Goal: Transaction & Acquisition: Purchase product/service

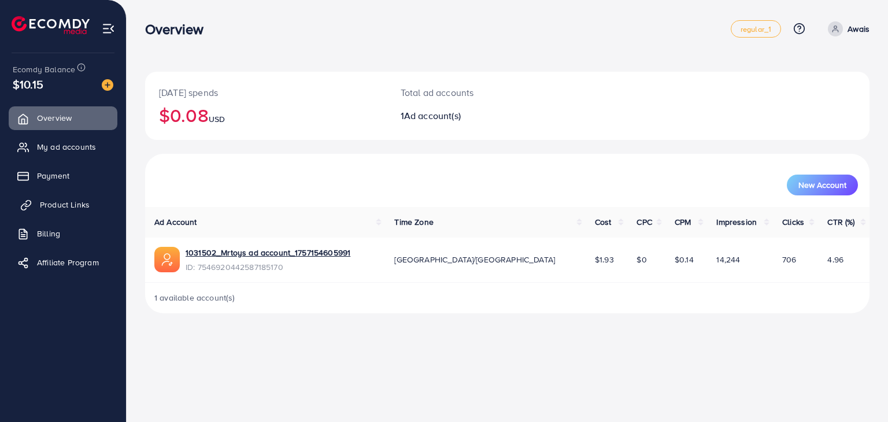
click at [53, 207] on span "Product Links" at bounding box center [65, 205] width 50 height 12
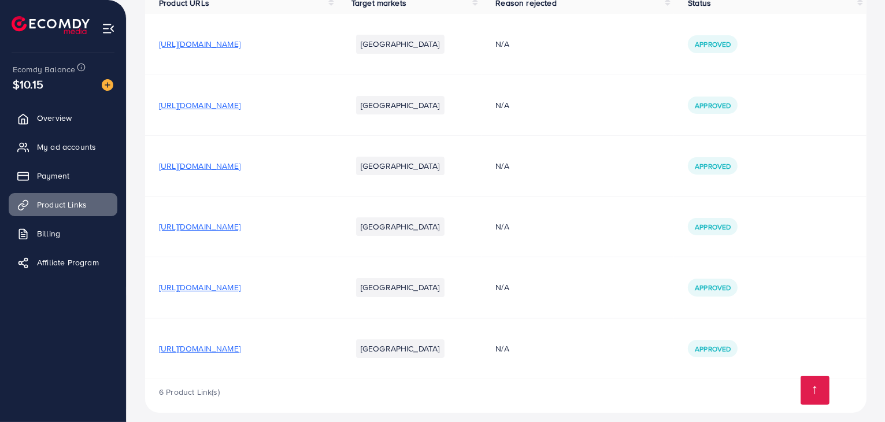
scroll to position [142, 0]
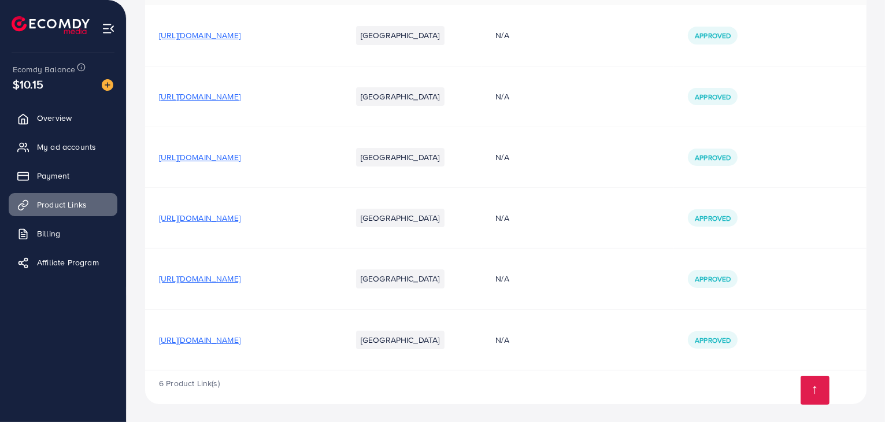
click at [241, 280] on span "[URL][DOMAIN_NAME]" at bounding box center [200, 279] width 82 height 12
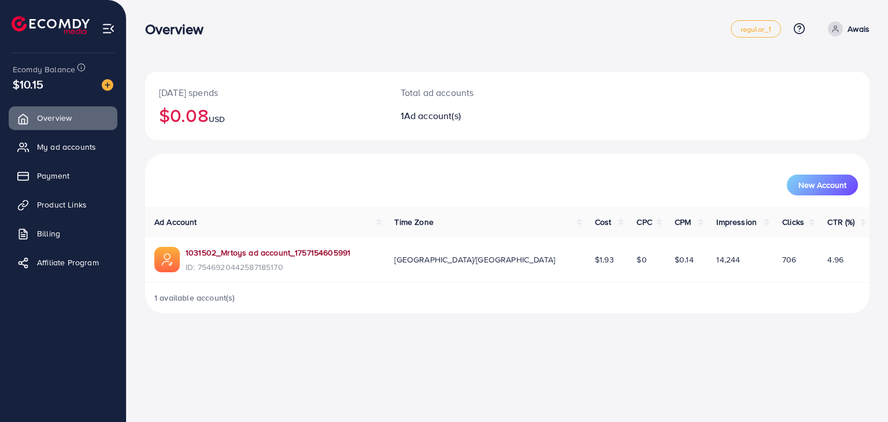
click at [307, 253] on link "1031502_Mrtoys ad account_1757154605991" at bounding box center [268, 253] width 165 height 12
click at [600, 40] on div "Overview regular_1 Help Center Contact Support Plans and Pricing Term and polic…" at bounding box center [507, 29] width 725 height 32
click at [76, 202] on span "Product Links" at bounding box center [65, 205] width 50 height 12
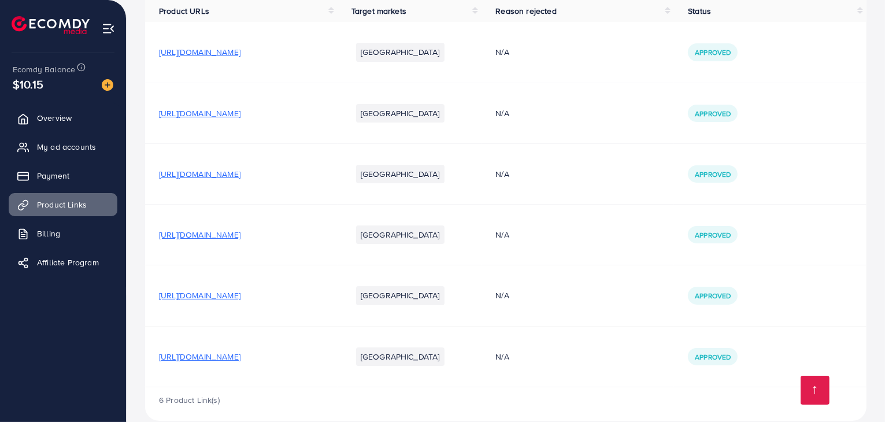
scroll to position [142, 0]
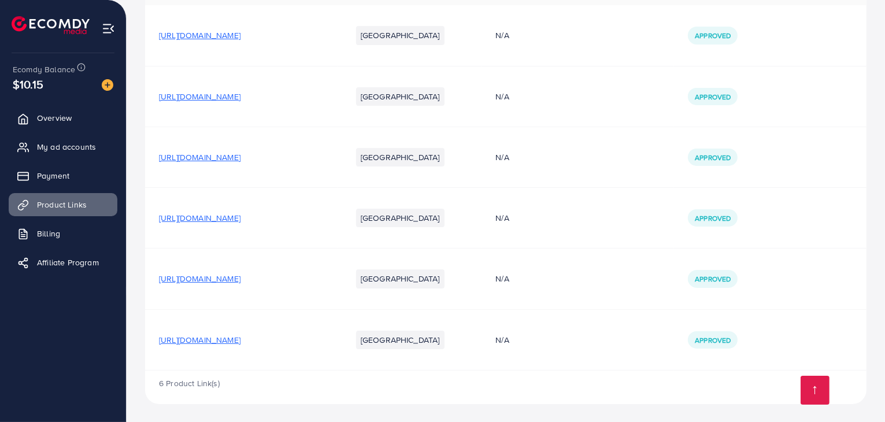
drag, startPoint x: 326, startPoint y: 279, endPoint x: 450, endPoint y: 316, distance: 129.6
click at [450, 316] on td "[GEOGRAPHIC_DATA]" at bounding box center [410, 339] width 145 height 61
click at [241, 282] on span "[URL][DOMAIN_NAME]" at bounding box center [200, 279] width 82 height 12
drag, startPoint x: 350, startPoint y: 278, endPoint x: 423, endPoint y: 283, distance: 72.4
click at [338, 283] on td "[URL][DOMAIN_NAME]" at bounding box center [241, 279] width 193 height 61
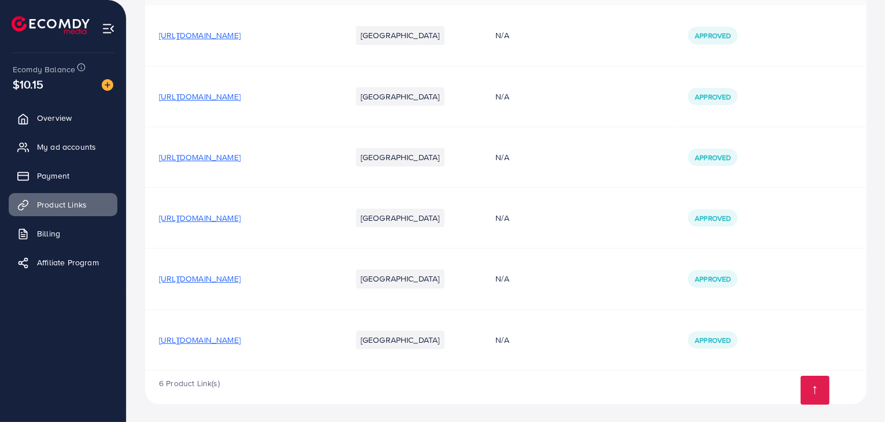
click at [814, 48] on td "Approved" at bounding box center [770, 35] width 193 height 61
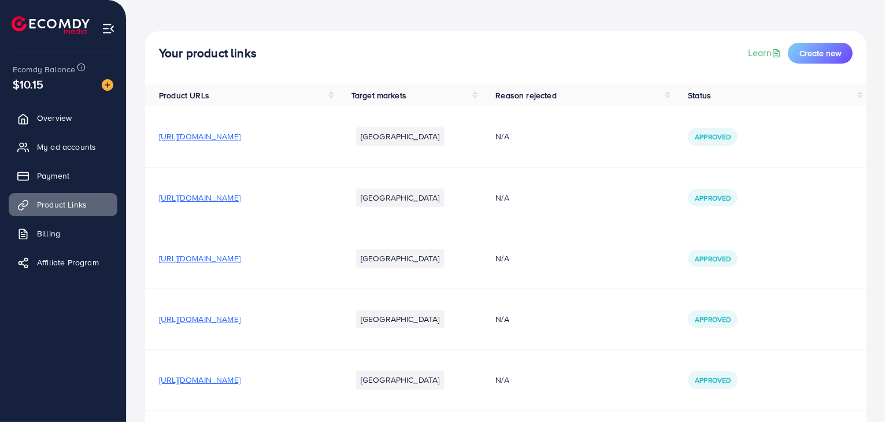
scroll to position [51, 0]
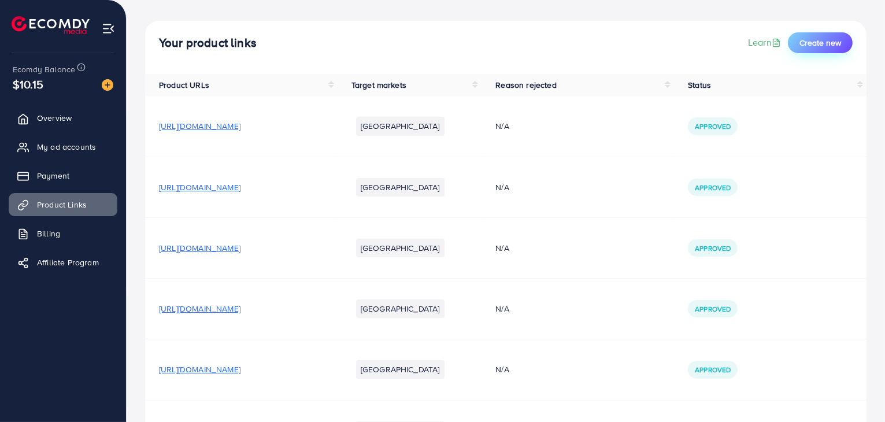
click at [812, 40] on span "Create new" at bounding box center [821, 43] width 42 height 12
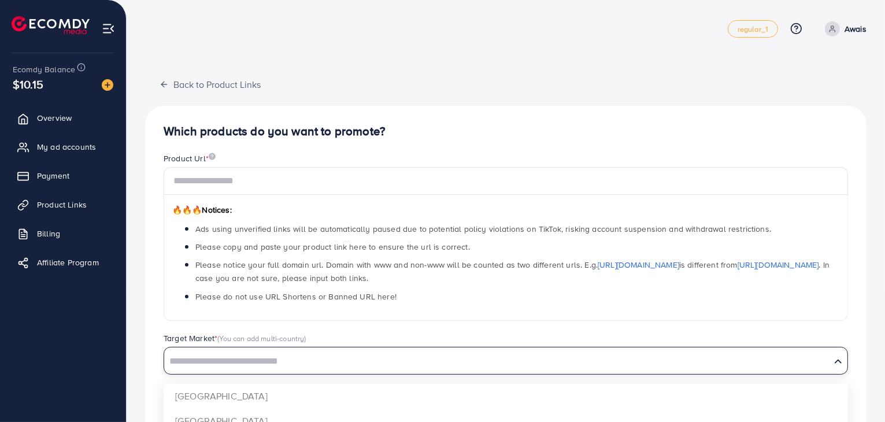
click at [309, 354] on input "Search for option" at bounding box center [497, 362] width 664 height 18
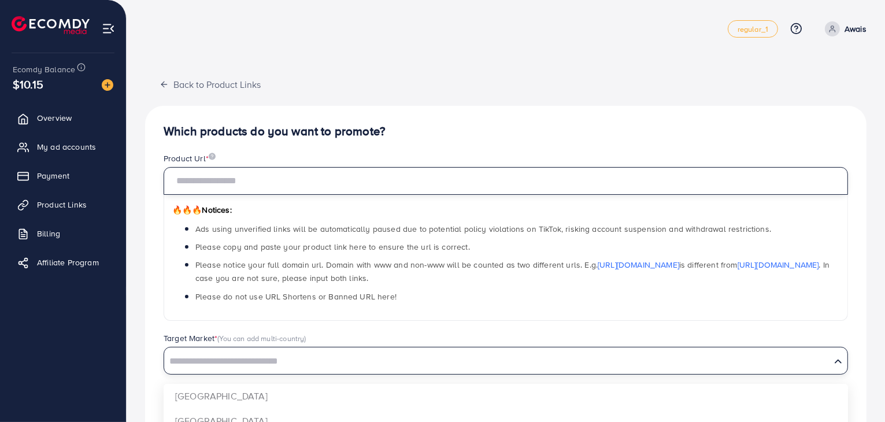
click at [322, 188] on input "text" at bounding box center [506, 181] width 685 height 28
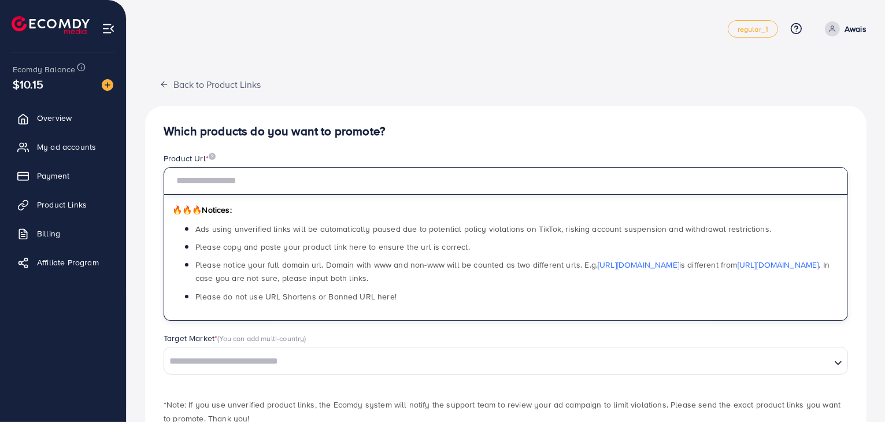
paste input "**********"
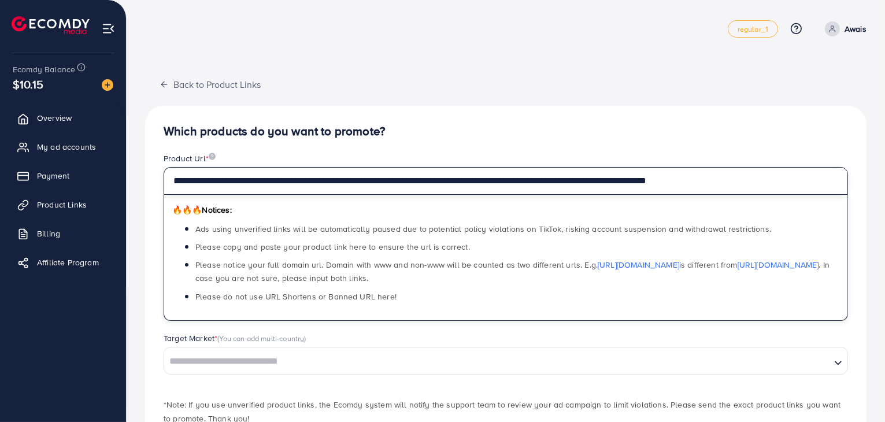
type input "**********"
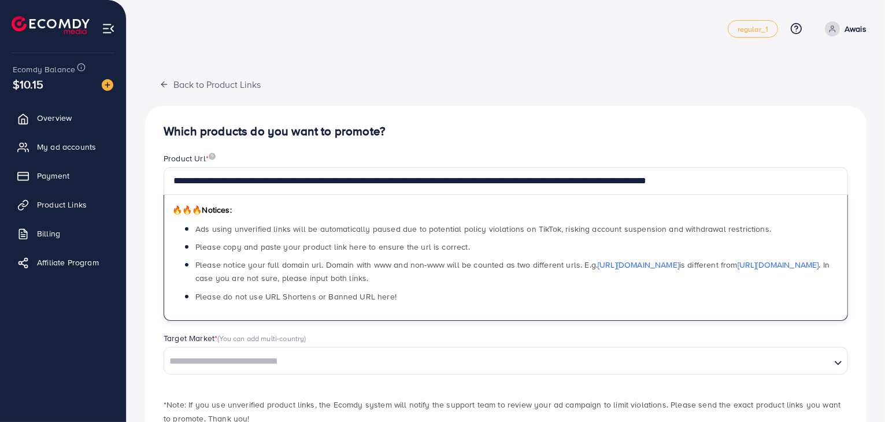
click at [331, 364] on input "Search for option" at bounding box center [497, 362] width 664 height 18
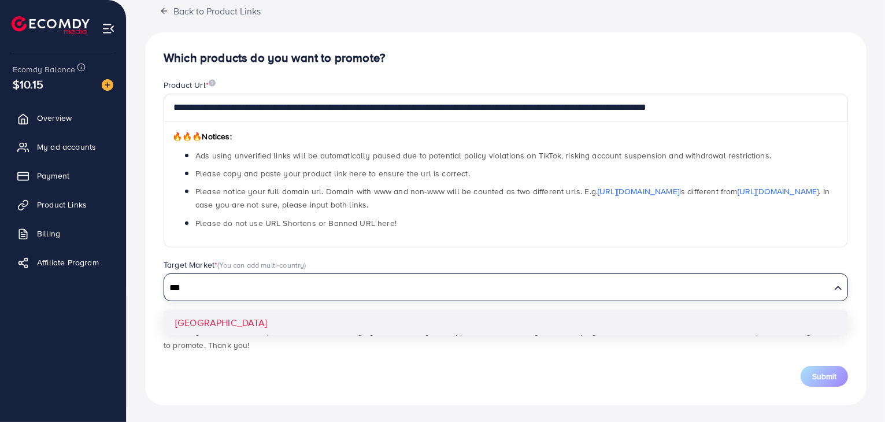
scroll to position [74, 0]
type input "*****"
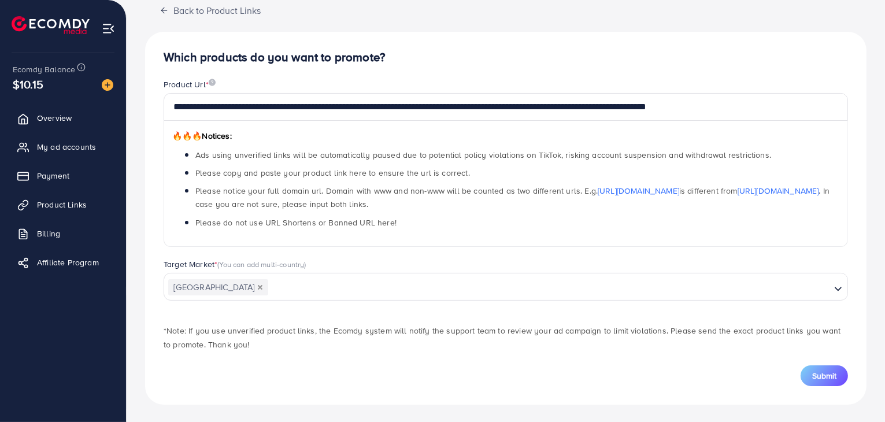
click at [343, 326] on div "**********" at bounding box center [506, 218] width 722 height 373
click at [417, 365] on div "Submit" at bounding box center [506, 375] width 685 height 21
click at [848, 49] on div "**********" at bounding box center [506, 218] width 722 height 373
click at [818, 372] on span "Submit" at bounding box center [824, 376] width 24 height 12
click at [52, 197] on link "Product Links" at bounding box center [63, 204] width 109 height 23
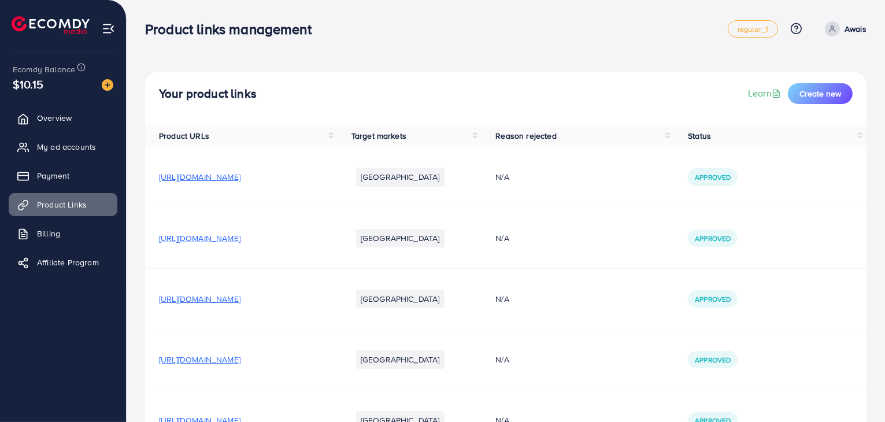
scroll to position [142, 0]
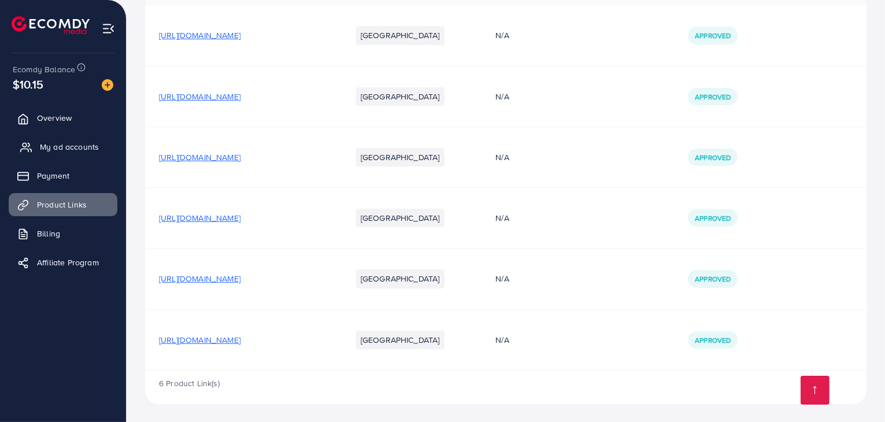
click at [58, 148] on span "My ad accounts" at bounding box center [69, 147] width 59 height 12
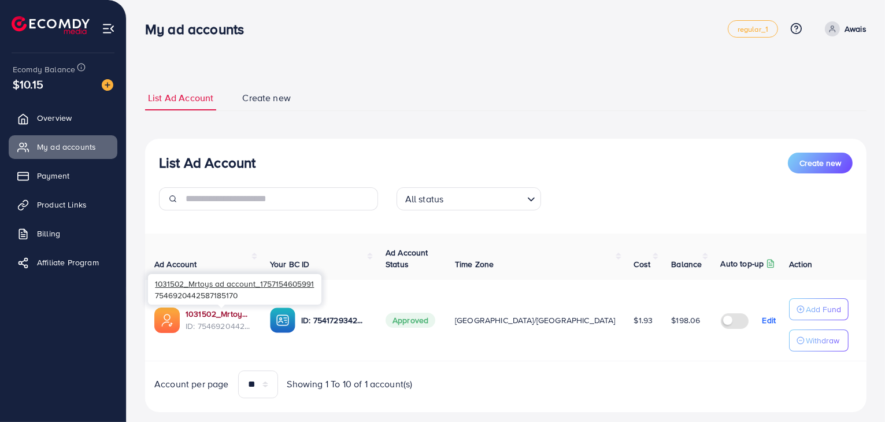
click at [227, 313] on link "1031502_Mrtoys ad account_1757154605991" at bounding box center [219, 314] width 66 height 12
click at [86, 198] on link "Product Links" at bounding box center [63, 204] width 109 height 23
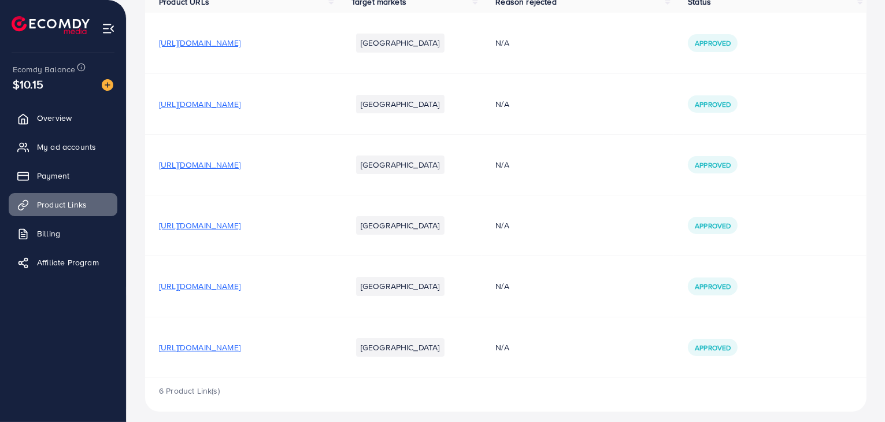
scroll to position [142, 0]
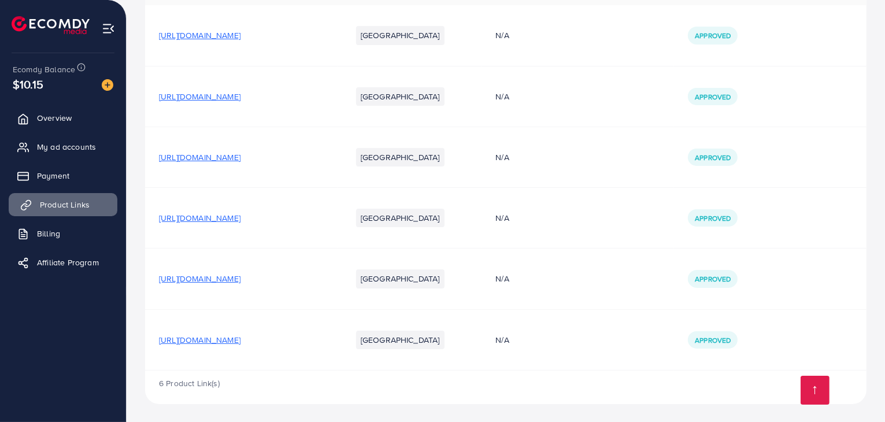
click at [40, 206] on span "Product Links" at bounding box center [65, 205] width 50 height 12
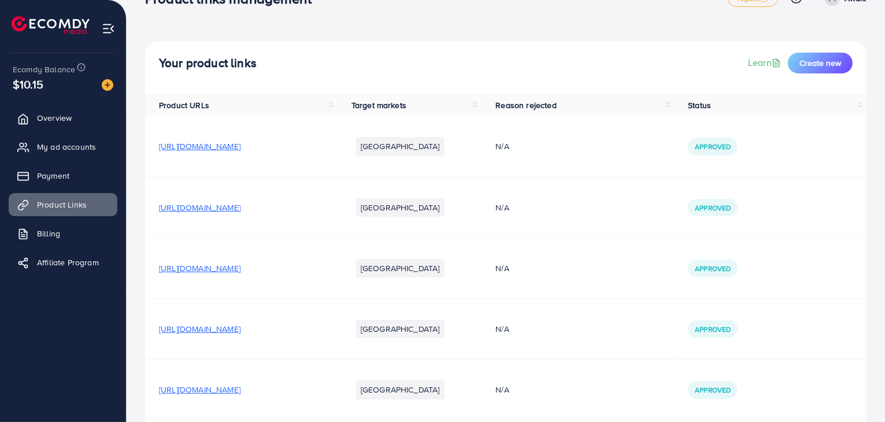
scroll to position [0, 0]
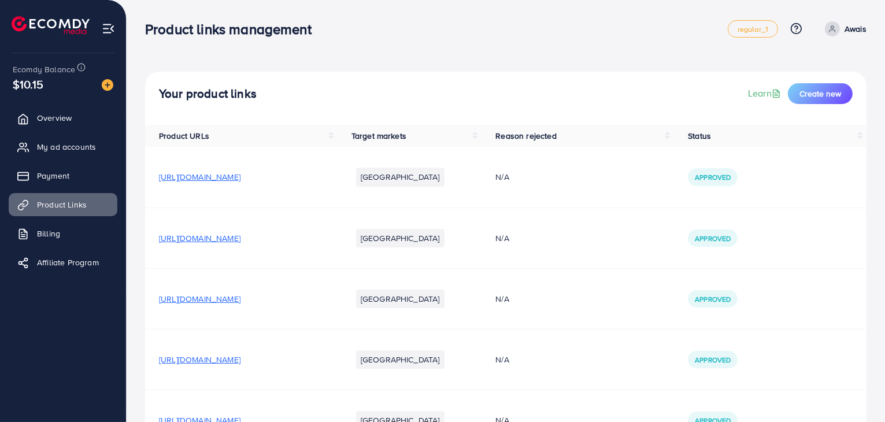
click at [577, 60] on div "Your product links Learn Create new Product URLs Target markets Reason rejected…" at bounding box center [506, 282] width 759 height 564
click at [320, 34] on h3 "Product links management" at bounding box center [233, 29] width 176 height 17
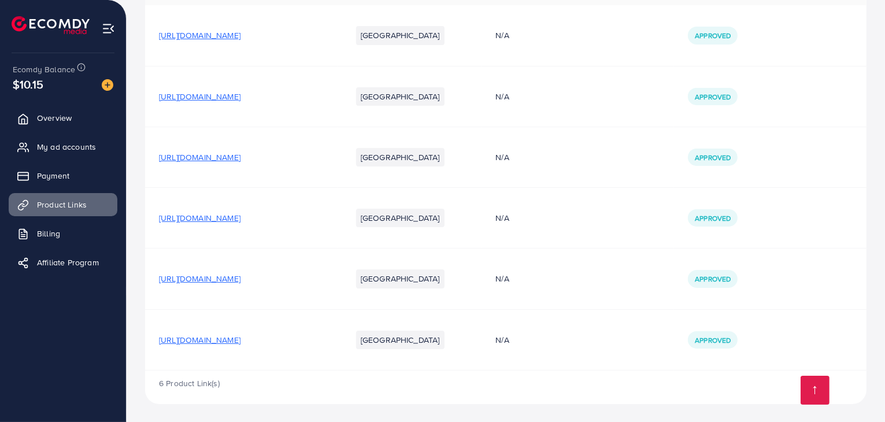
drag, startPoint x: 335, startPoint y: 279, endPoint x: 268, endPoint y: 280, distance: 67.1
click at [241, 280] on span "[URL][DOMAIN_NAME]" at bounding box center [200, 279] width 82 height 12
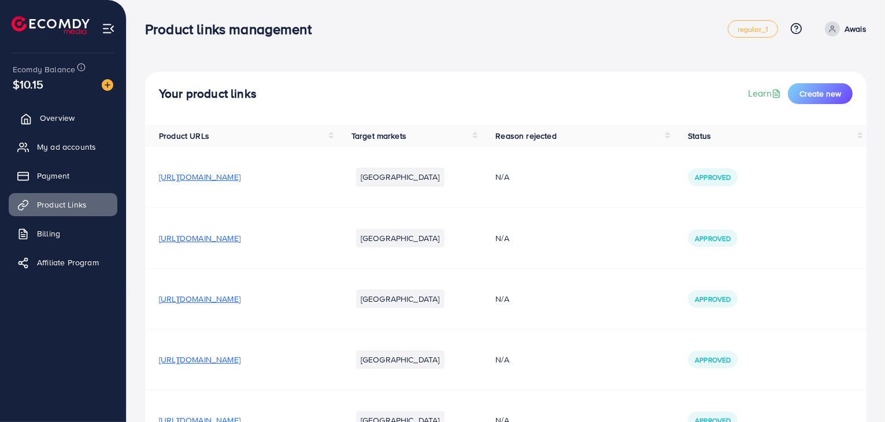
click at [65, 118] on span "Overview" at bounding box center [57, 118] width 35 height 12
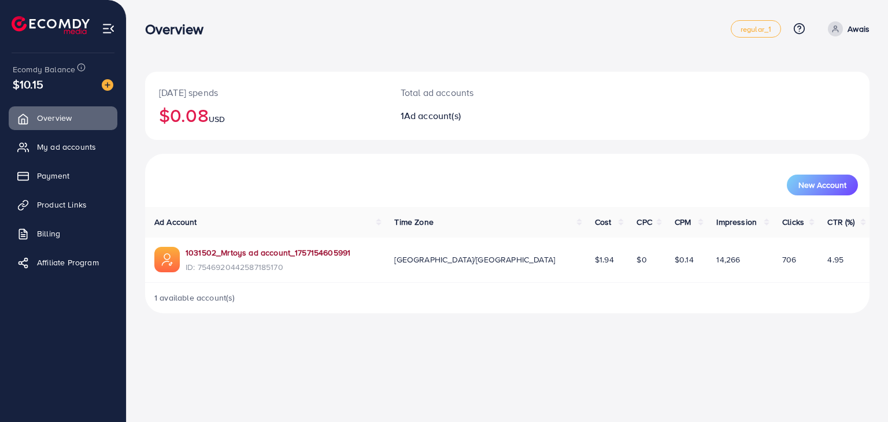
click at [327, 247] on link "1031502_Mrtoys ad account_1757154605991" at bounding box center [268, 253] width 165 height 12
click at [583, 292] on div "1 available account(s)" at bounding box center [507, 298] width 725 height 30
drag, startPoint x: 553, startPoint y: 264, endPoint x: 392, endPoint y: 267, distance: 160.8
click at [392, 267] on tr "1031502_Mrtoys ad account_1757154605991 ID: 7546920442587185170 [GEOGRAPHIC_DAT…" at bounding box center [507, 260] width 725 height 45
click at [376, 267] on div "1031502_Mrtoys ad account_1757154605991 ID: 7546920442587185170" at bounding box center [264, 260] width 221 height 27
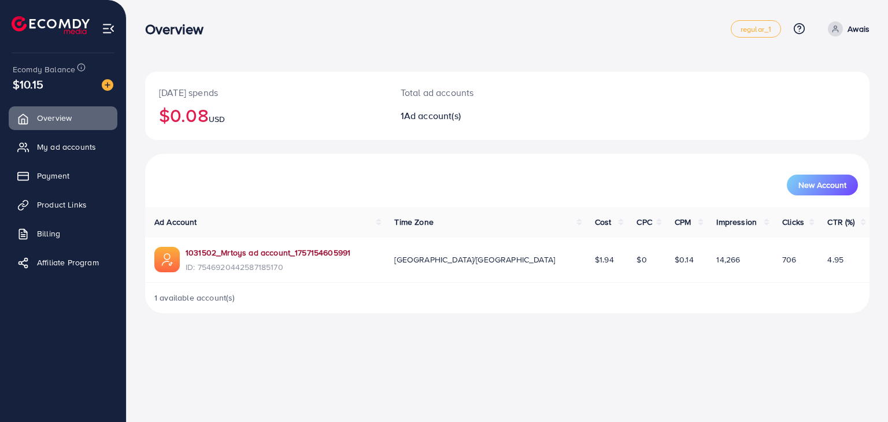
click at [308, 251] on link "1031502_Mrtoys ad account_1757154605991" at bounding box center [268, 253] width 165 height 12
